Goal: Task Accomplishment & Management: Use online tool/utility

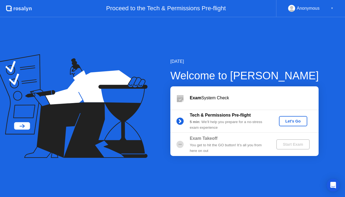
click at [287, 119] on div "Let's Go" at bounding box center [293, 121] width 24 height 4
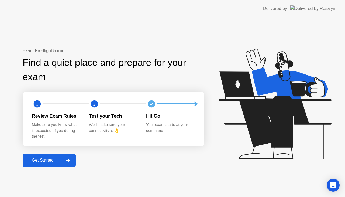
click at [217, 23] on div "Exam Pre-flight: 5 min Find a quiet place and prepare for your exam 1 2 Review …" at bounding box center [172, 107] width 345 height 180
click at [43, 161] on div "Get Started" at bounding box center [42, 160] width 37 height 5
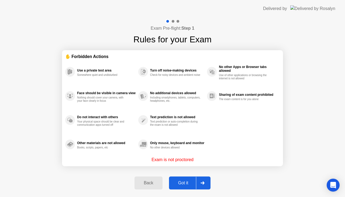
click at [179, 180] on div "Got it" at bounding box center [183, 182] width 25 height 5
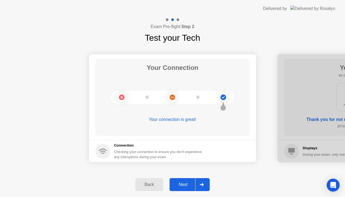
click at [187, 187] on div "Next" at bounding box center [183, 184] width 24 height 5
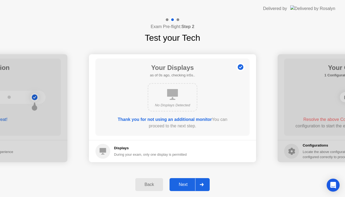
click at [183, 183] on div "Next" at bounding box center [183, 184] width 24 height 5
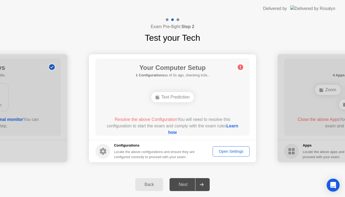
click at [226, 149] on div "Open Settings" at bounding box center [231, 151] width 33 height 4
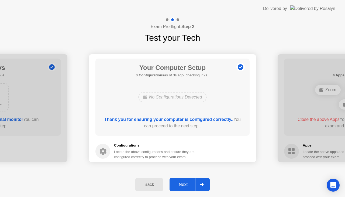
click at [187, 183] on div "Next" at bounding box center [183, 184] width 24 height 5
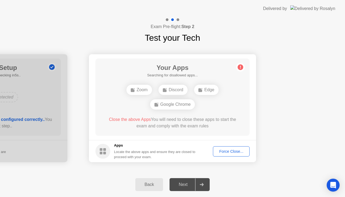
click at [233, 152] on div "Force Close..." at bounding box center [231, 151] width 33 height 4
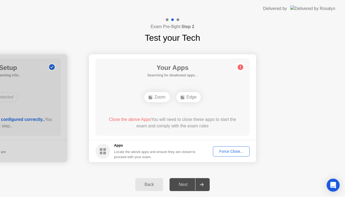
click at [231, 153] on div "Force Close..." at bounding box center [231, 151] width 33 height 4
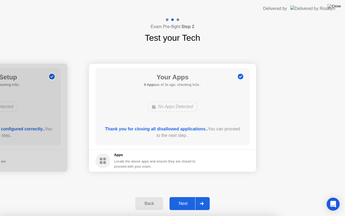
click at [180, 197] on div "Next" at bounding box center [183, 203] width 24 height 5
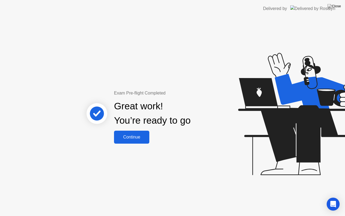
click at [143, 139] on div "Continue" at bounding box center [132, 137] width 32 height 5
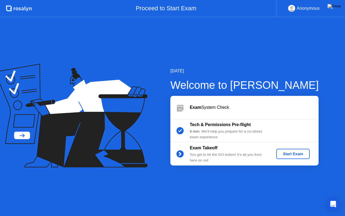
click at [292, 153] on div "Start Exam" at bounding box center [293, 154] width 29 height 4
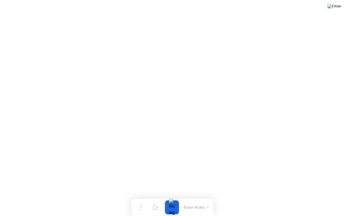
click at [338, 7] on img at bounding box center [334, 6] width 13 height 4
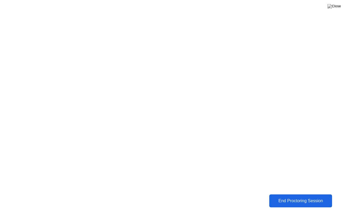
click at [296, 197] on div "End Proctoring Session" at bounding box center [300, 200] width 61 height 5
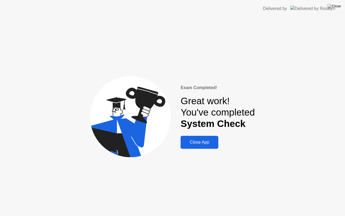
click at [209, 145] on div "Close App" at bounding box center [199, 142] width 35 height 5
